Goal: Task Accomplishment & Management: Manage account settings

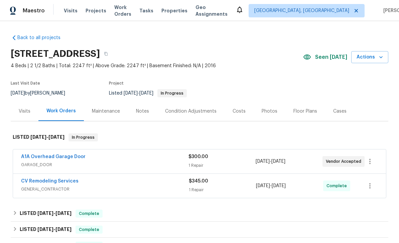
click at [48, 154] on link "A1A Overhead Garage Door" at bounding box center [53, 156] width 65 height 5
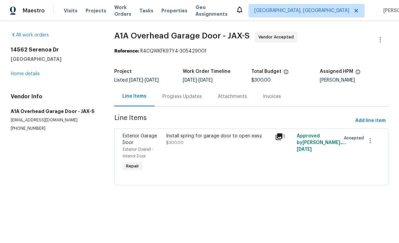
click at [181, 95] on div "Progress Updates" at bounding box center [181, 96] width 39 height 7
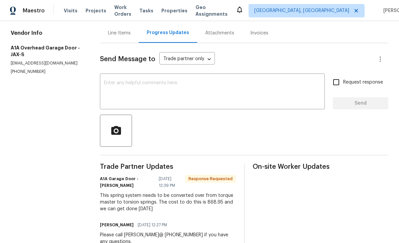
scroll to position [63, 0]
click at [68, 177] on section "All work orders 14562 Serenoa Dr Jacksonville, FL 32258 Home details Vendor Inf…" at bounding box center [47, 111] width 73 height 285
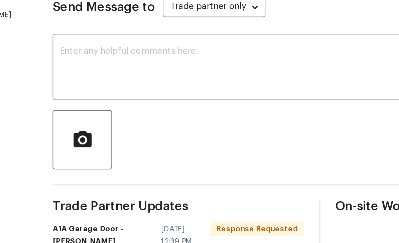
scroll to position [45, 0]
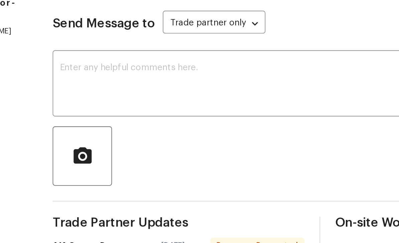
click at [105, 99] on textarea at bounding box center [212, 110] width 217 height 23
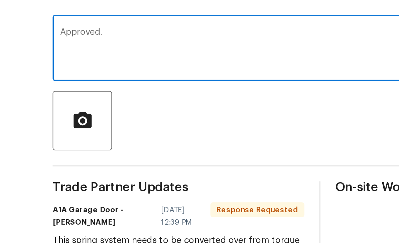
scroll to position [63, 0]
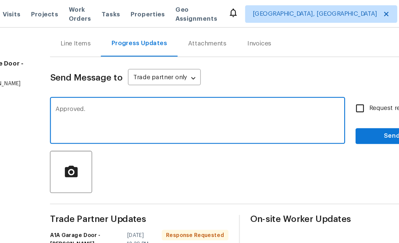
type textarea "Approved."
click at [338, 101] on span "Send" at bounding box center [360, 104] width 45 height 8
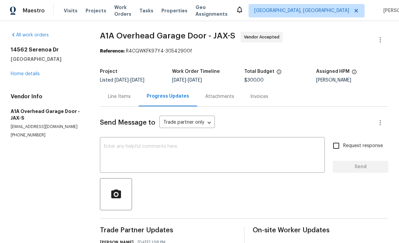
scroll to position [0, 0]
click at [22, 70] on div "14562 Serenoa Dr Jacksonville, FL 32258 Home details" at bounding box center [47, 61] width 73 height 31
click at [25, 75] on link "Home details" at bounding box center [25, 74] width 29 height 5
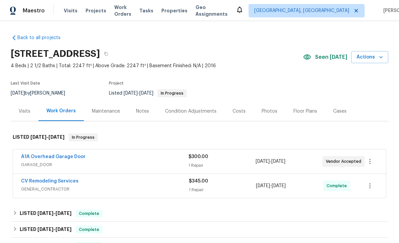
click at [35, 156] on link "A1A Overhead Garage Door" at bounding box center [53, 156] width 65 height 5
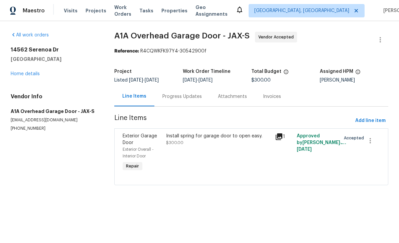
click at [135, 142] on div "Exterior Garage Door" at bounding box center [142, 139] width 39 height 13
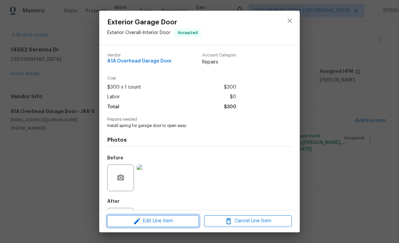
click at [162, 222] on span "Edit Line Item" at bounding box center [153, 221] width 88 height 8
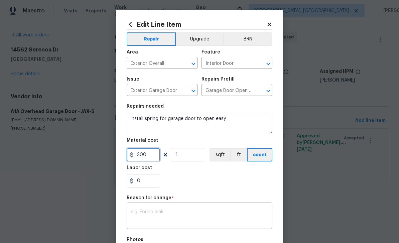
click at [155, 156] on input "300" at bounding box center [143, 154] width 33 height 13
type input "868.95"
click at [211, 215] on textarea at bounding box center [200, 217] width 138 height 14
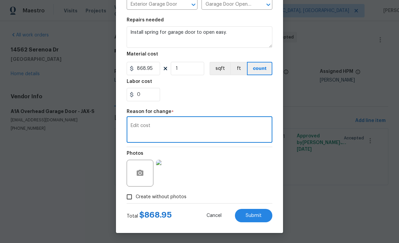
scroll to position [88, 0]
type textarea "Edit cost"
click at [255, 211] on button "Submit" at bounding box center [253, 215] width 37 height 13
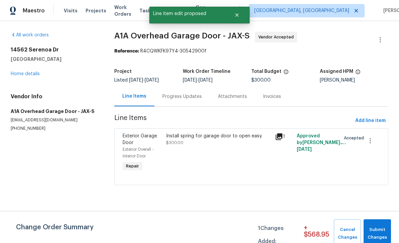
scroll to position [0, 0]
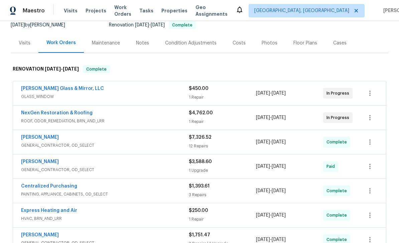
scroll to position [81, 0]
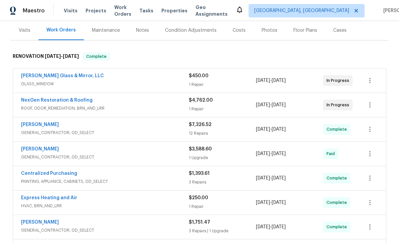
click at [36, 123] on link "Eric Hernandez" at bounding box center [40, 124] width 38 height 5
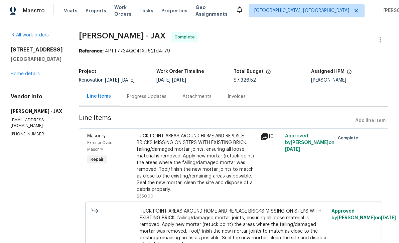
click at [14, 72] on link "Home details" at bounding box center [25, 74] width 29 height 5
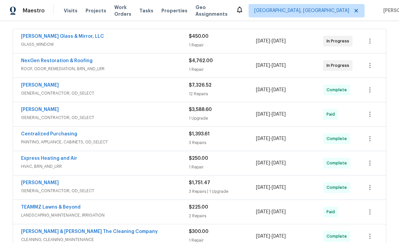
scroll to position [119, 0]
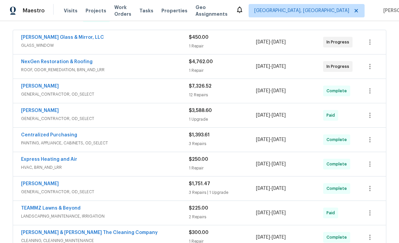
click at [29, 116] on span "GENERAL_CONTRACTOR, OD_SELECT" at bounding box center [105, 118] width 168 height 7
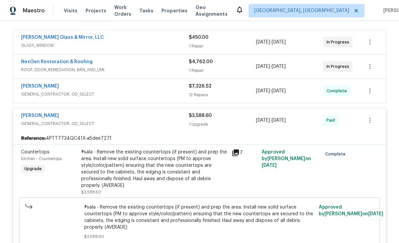
click at [25, 115] on link "Eric Hernandez" at bounding box center [40, 115] width 38 height 5
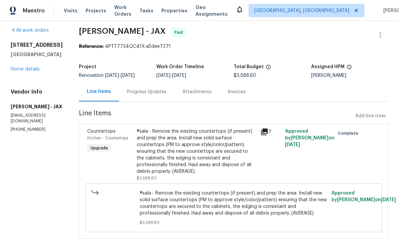
scroll to position [21, 0]
click at [268, 129] on icon at bounding box center [264, 132] width 7 height 7
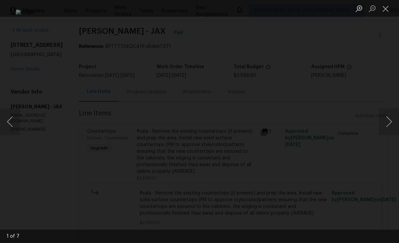
click at [387, 10] on button "Close lightbox" at bounding box center [385, 9] width 13 height 12
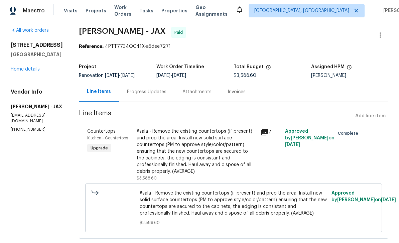
click at [20, 67] on link "Home details" at bounding box center [25, 69] width 29 height 5
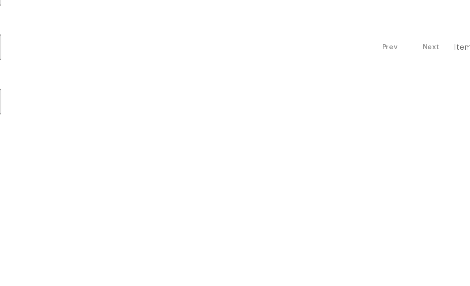
scroll to position [119, 106]
